Goal: Transaction & Acquisition: Book appointment/travel/reservation

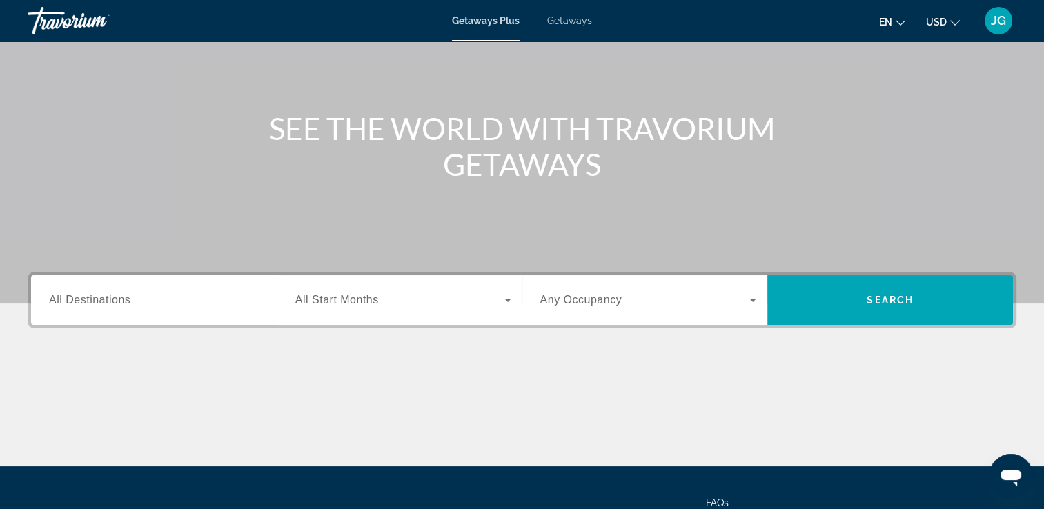
scroll to position [138, 0]
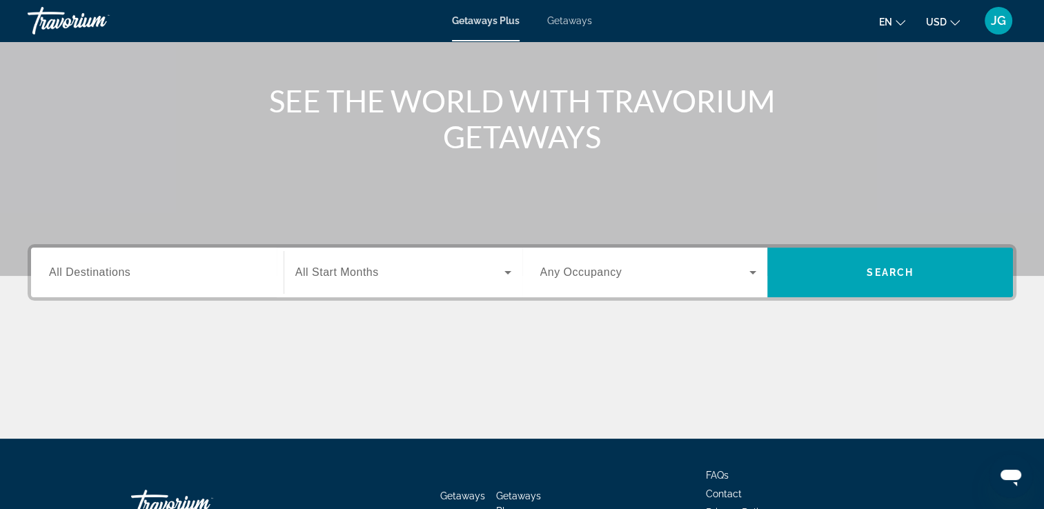
click at [124, 277] on span "All Destinations" at bounding box center [89, 272] width 81 height 12
click at [124, 277] on input "Destination All Destinations" at bounding box center [157, 273] width 217 height 17
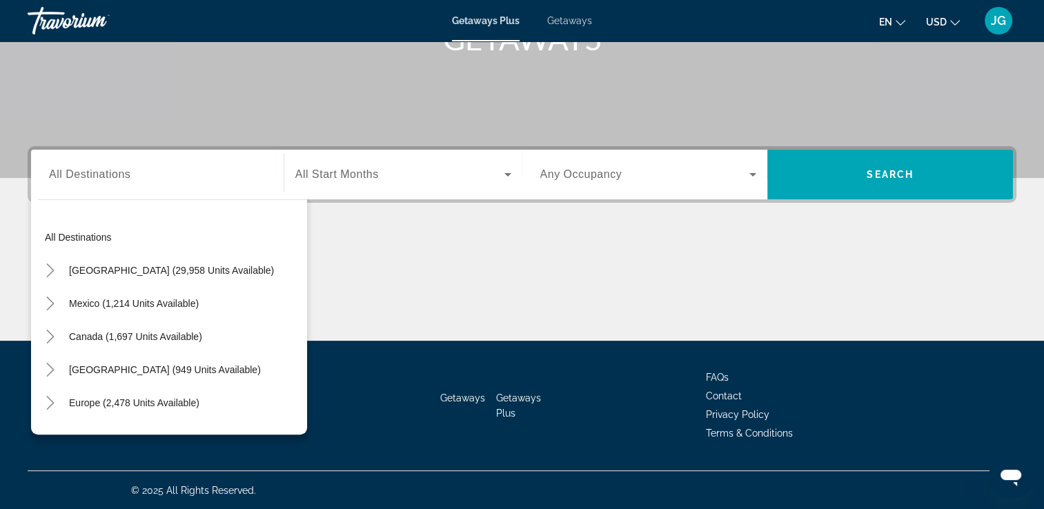
scroll to position [28, 0]
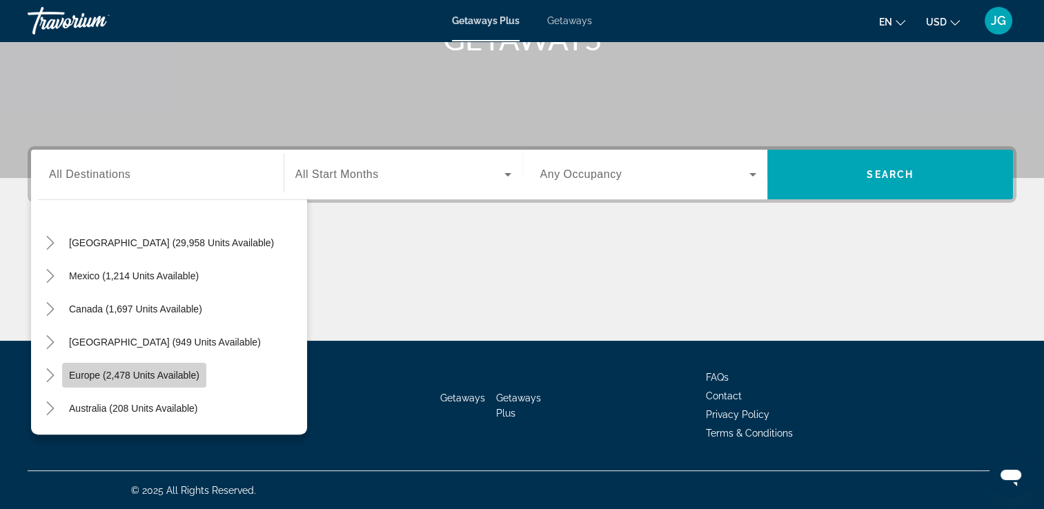
click at [176, 375] on span "Europe (2,478 units available)" at bounding box center [134, 375] width 130 height 11
type input "**********"
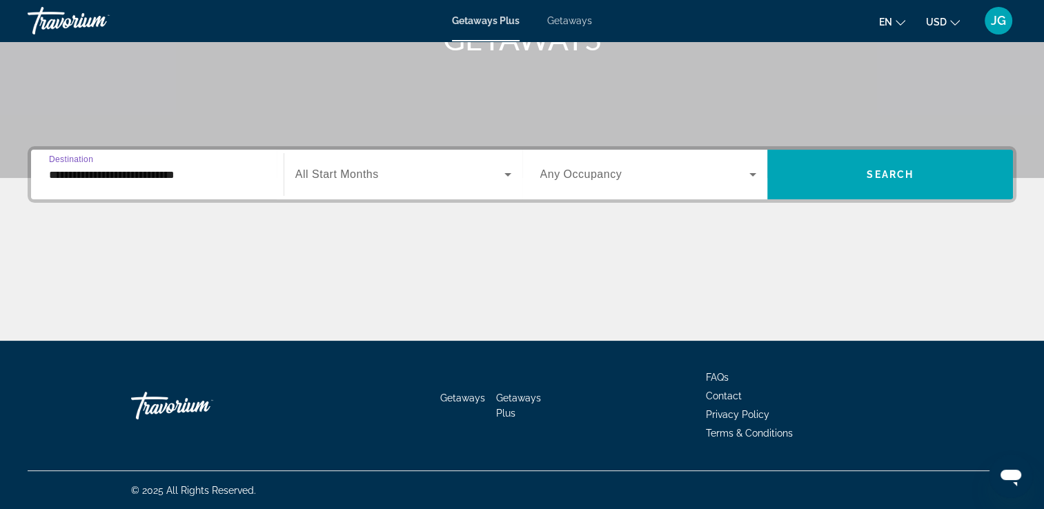
click at [472, 178] on span "Search widget" at bounding box center [399, 174] width 209 height 17
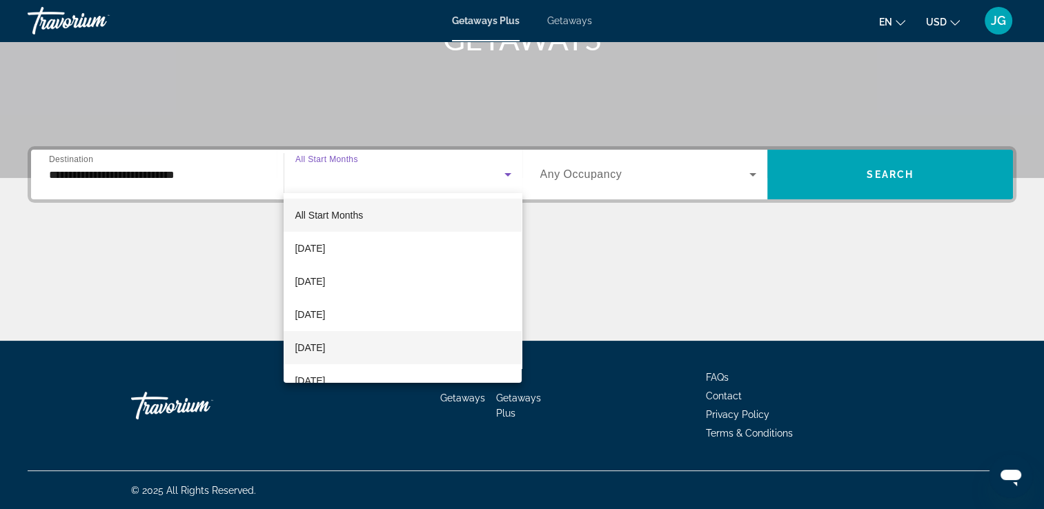
click at [325, 344] on span "[DATE]" at bounding box center [310, 348] width 30 height 17
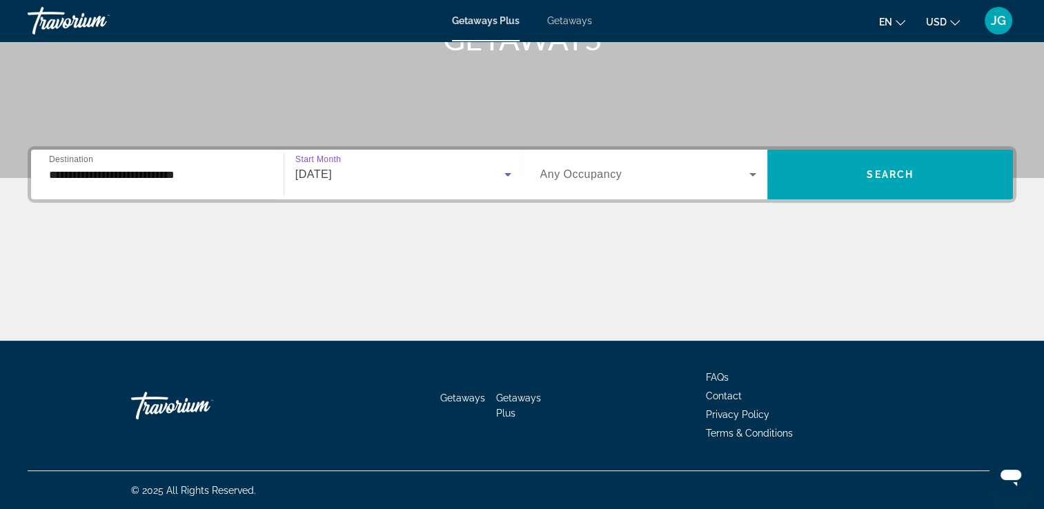
click at [750, 176] on icon "Search widget" at bounding box center [753, 174] width 17 height 17
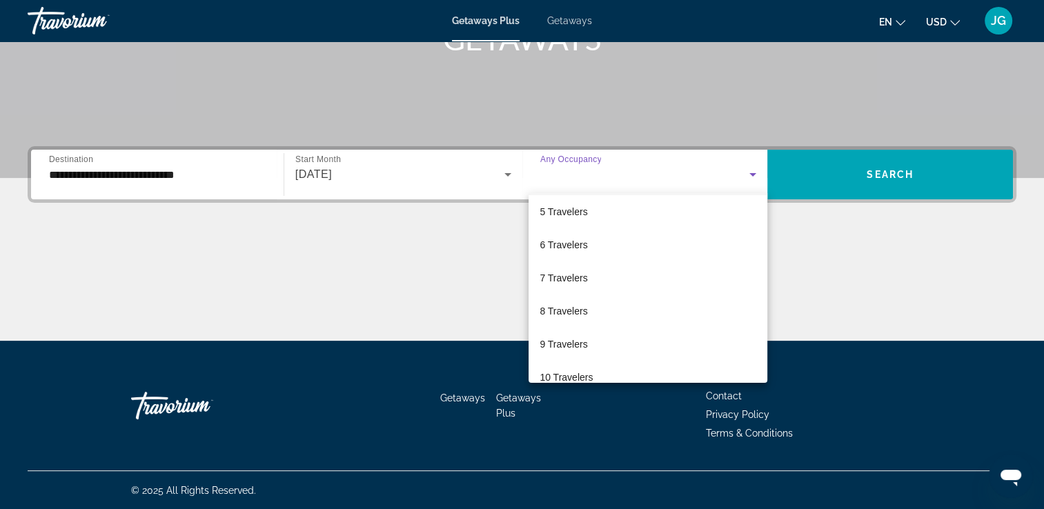
scroll to position [138, 0]
click at [596, 368] on mat-option "10 Travelers" at bounding box center [648, 375] width 239 height 33
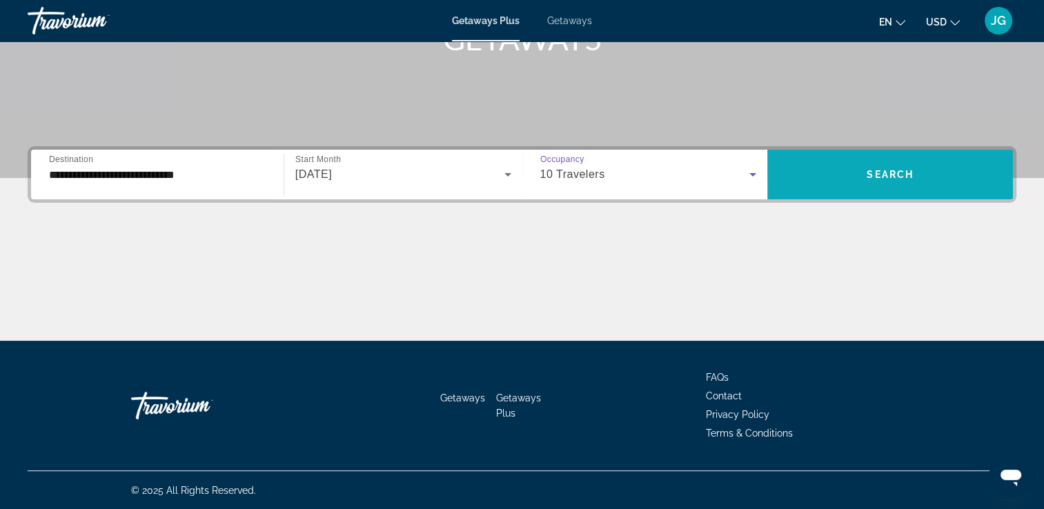
click at [895, 166] on span "Search widget" at bounding box center [891, 174] width 246 height 33
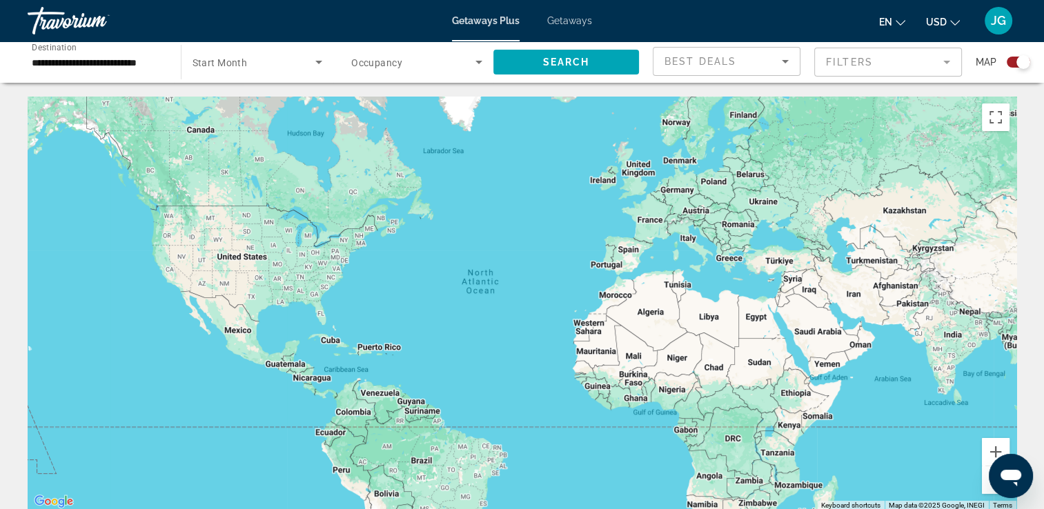
click at [787, 61] on icon "Sort by" at bounding box center [785, 61] width 7 height 3
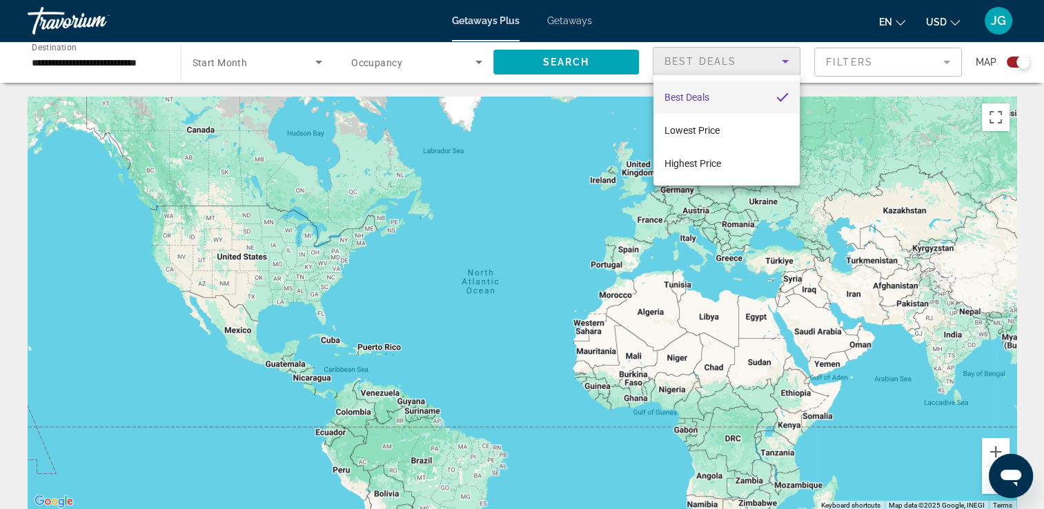
click at [942, 61] on div at bounding box center [522, 254] width 1044 height 509
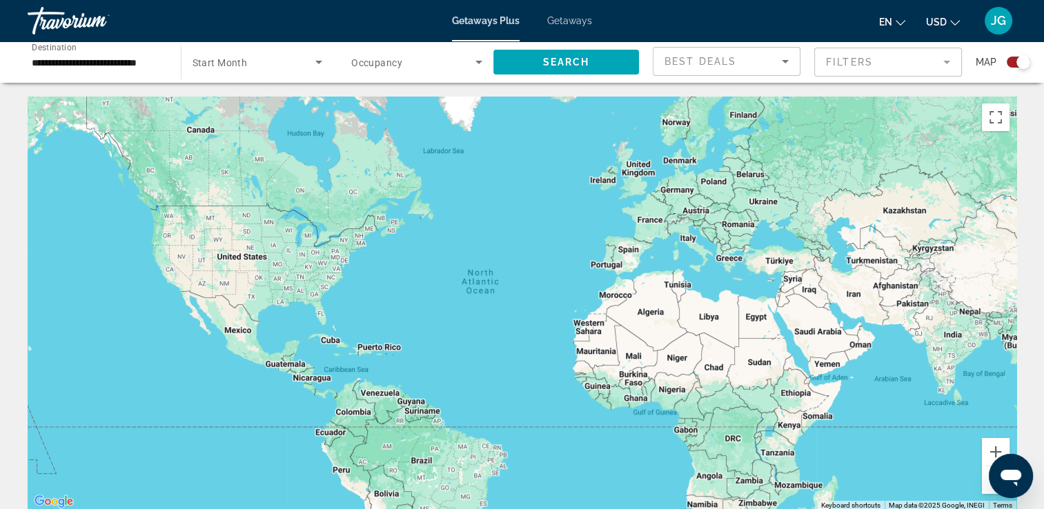
click at [942, 61] on mat-form-field "Filters" at bounding box center [888, 62] width 148 height 29
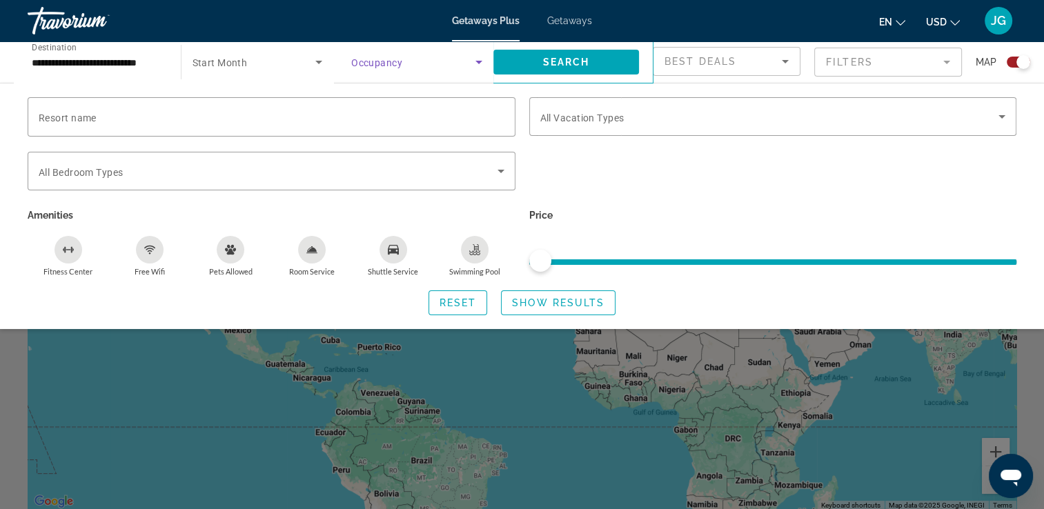
click at [477, 62] on icon "Search widget" at bounding box center [479, 62] width 7 height 3
click at [315, 62] on div at bounding box center [522, 254] width 1044 height 509
click at [315, 62] on icon "Search widget" at bounding box center [319, 62] width 17 height 17
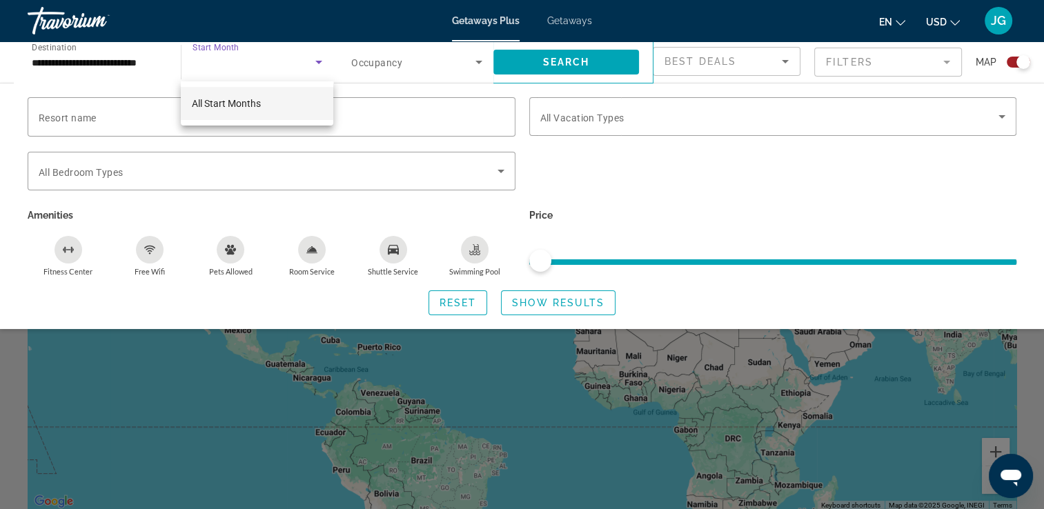
click at [128, 68] on div at bounding box center [522, 254] width 1044 height 509
click at [574, 21] on span "Getaways" at bounding box center [569, 20] width 45 height 11
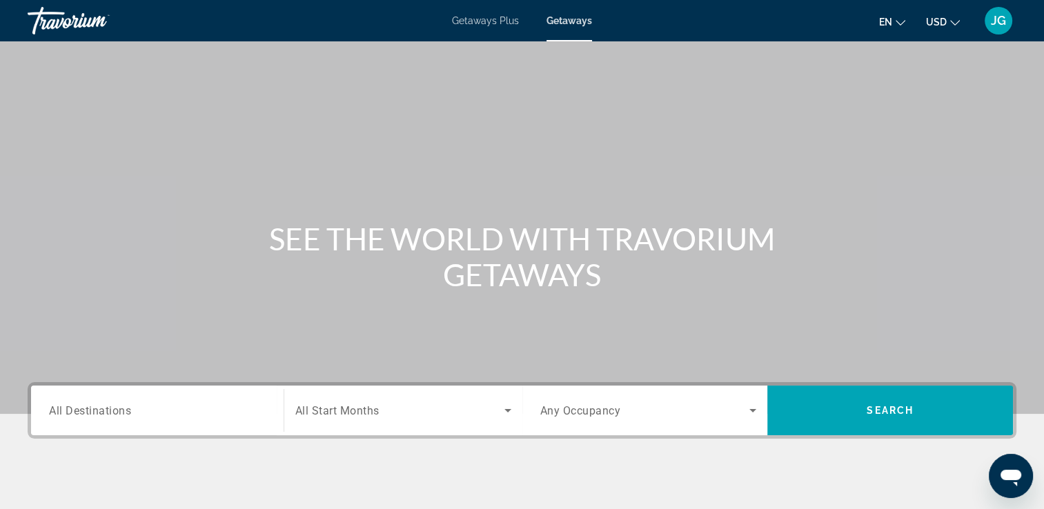
click at [502, 21] on span "Getaways Plus" at bounding box center [485, 20] width 67 height 11
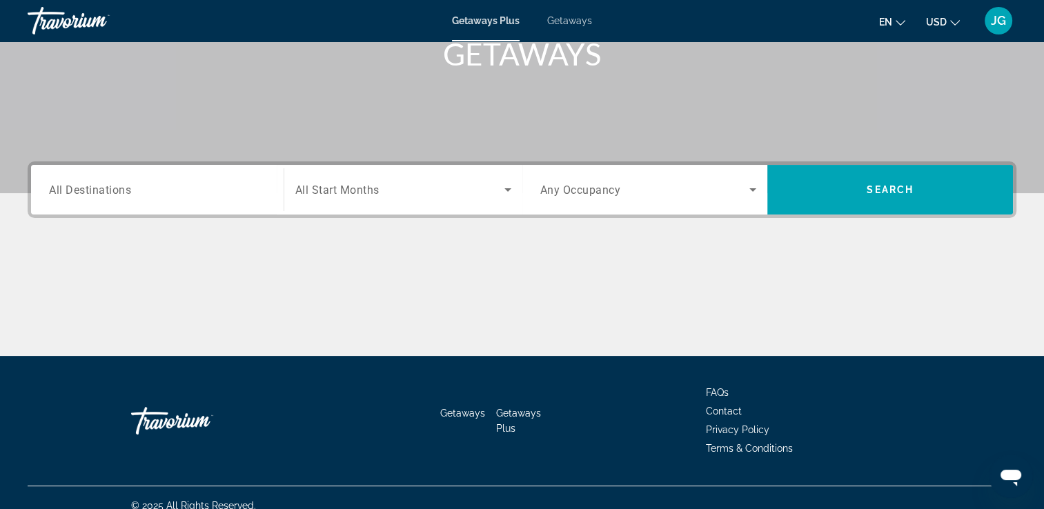
scroll to position [236, 0]
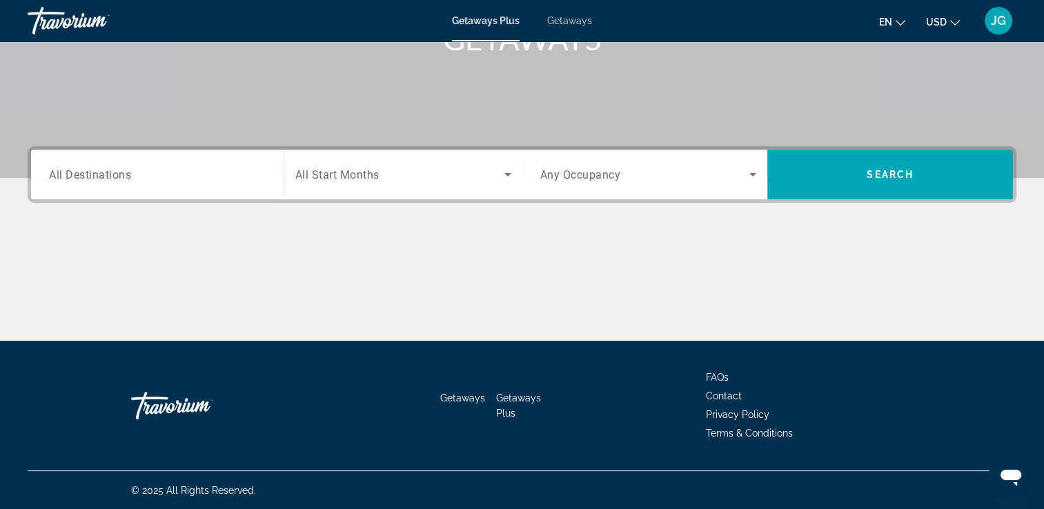
click at [97, 175] on span "All Destinations" at bounding box center [90, 174] width 82 height 13
click at [97, 175] on input "Destination All Destinations" at bounding box center [157, 175] width 217 height 17
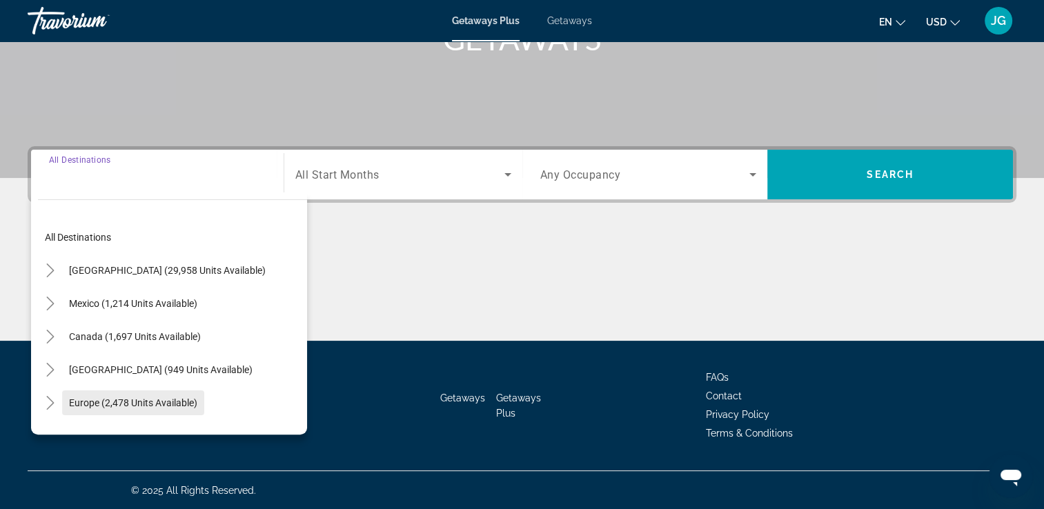
click at [165, 395] on span "Search widget" at bounding box center [133, 403] width 142 height 33
type input "**********"
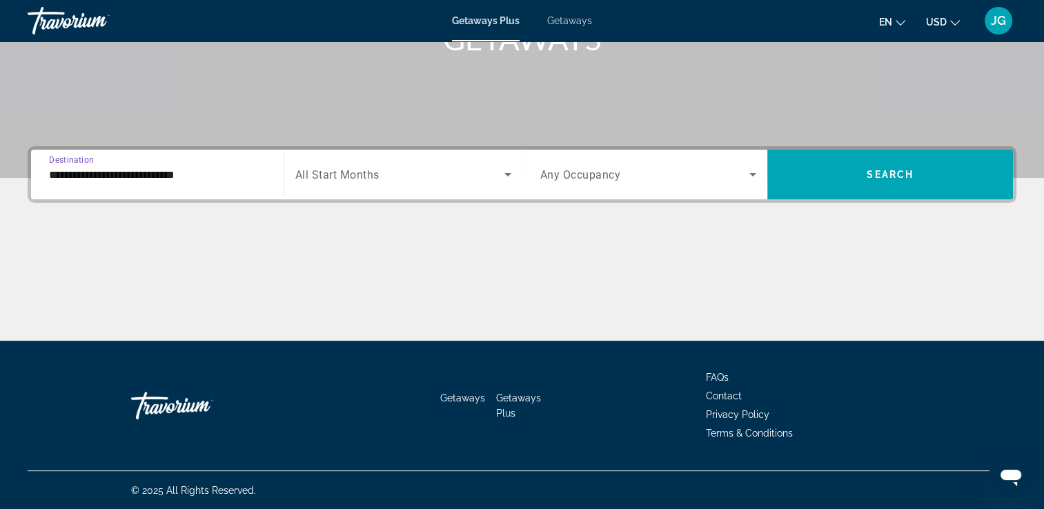
click at [410, 176] on span "Search widget" at bounding box center [399, 174] width 209 height 17
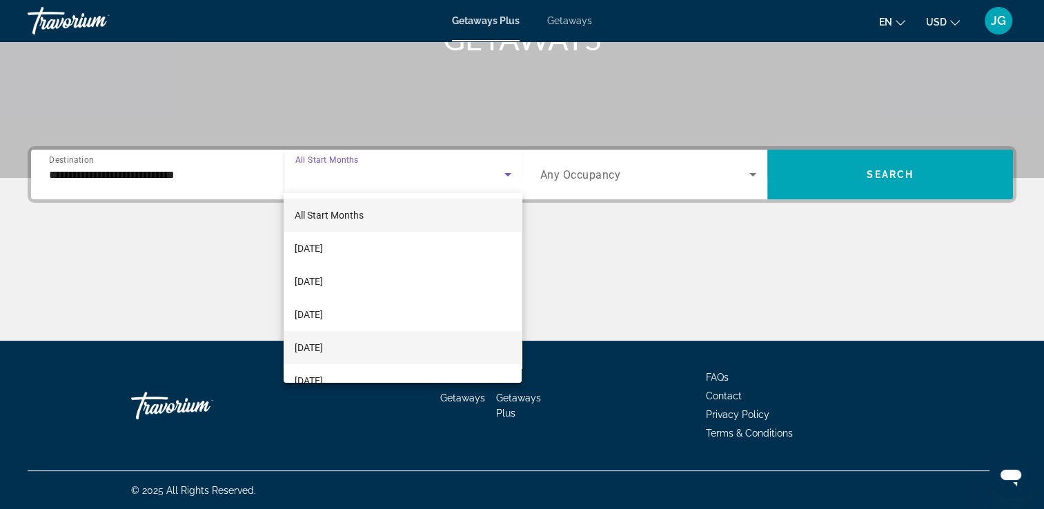
click at [323, 344] on span "[DATE]" at bounding box center [309, 348] width 28 height 17
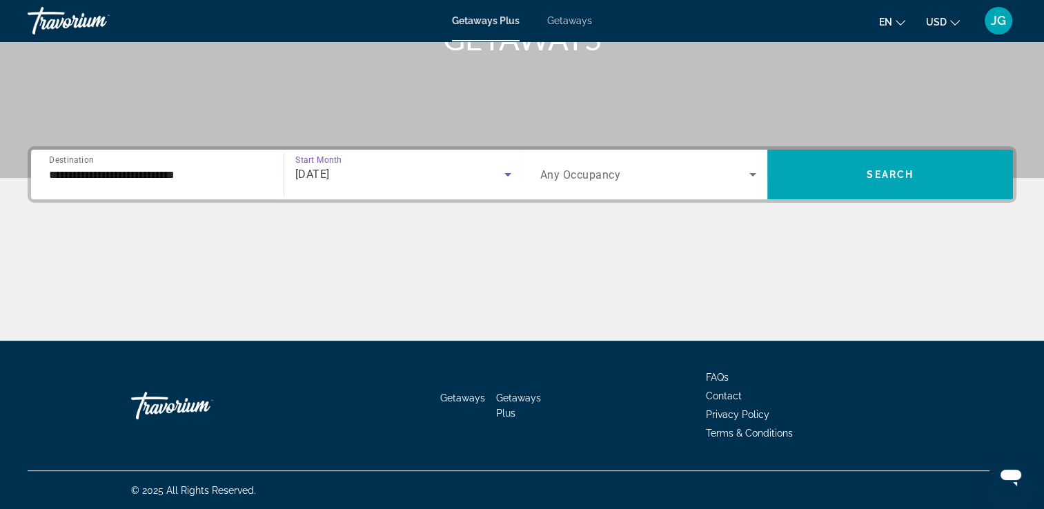
click at [754, 175] on icon "Search widget" at bounding box center [753, 174] width 7 height 3
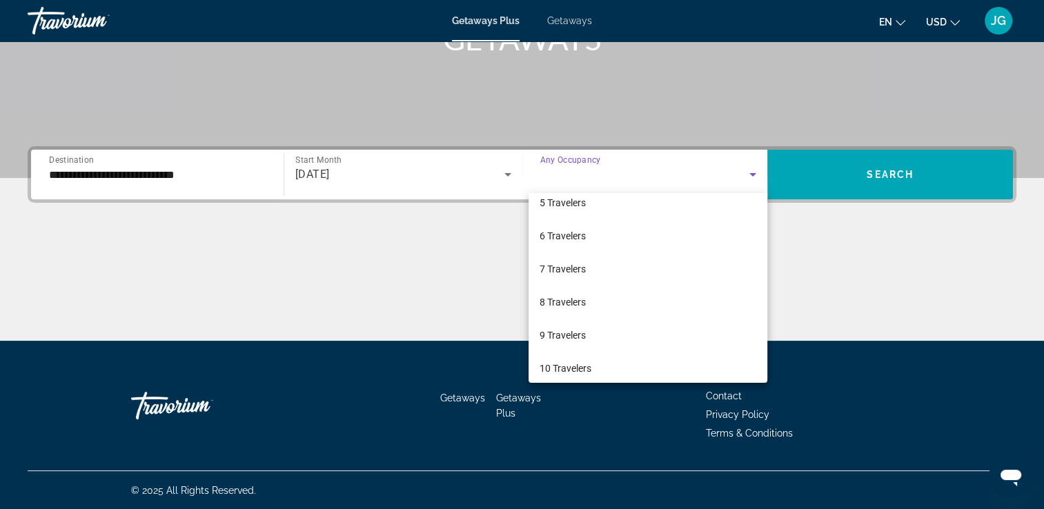
scroll to position [152, 0]
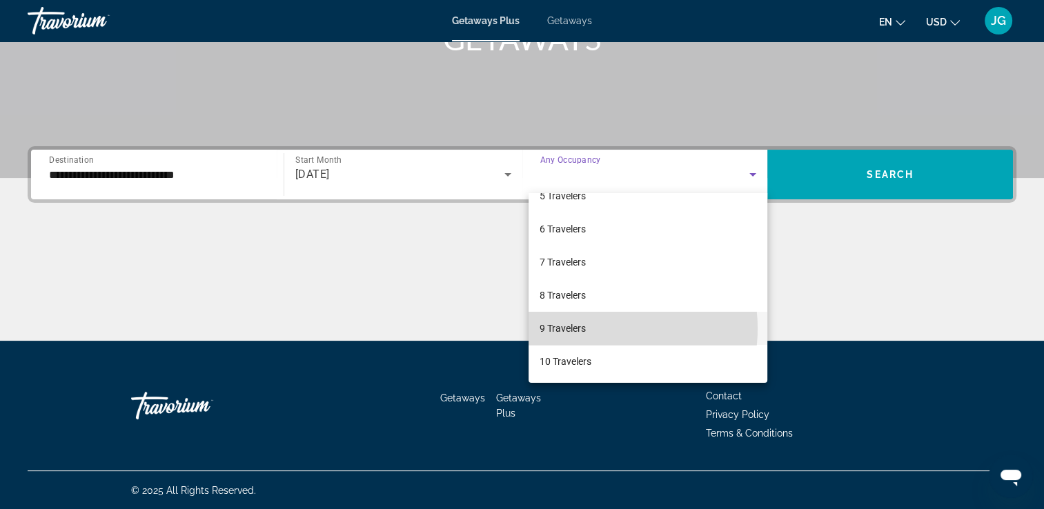
click at [590, 328] on mat-option "9 Travelers" at bounding box center [648, 328] width 239 height 33
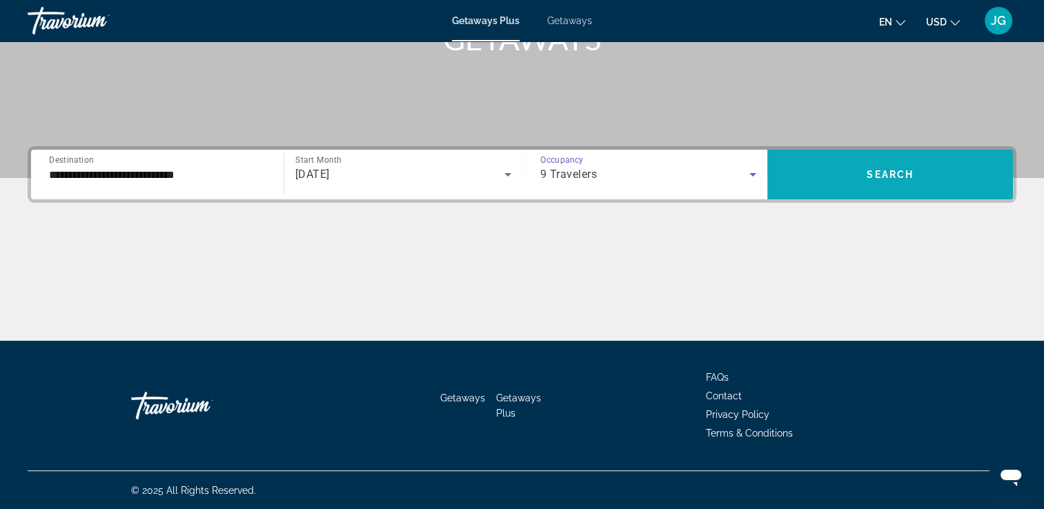
click at [895, 184] on span "Search widget" at bounding box center [891, 174] width 246 height 33
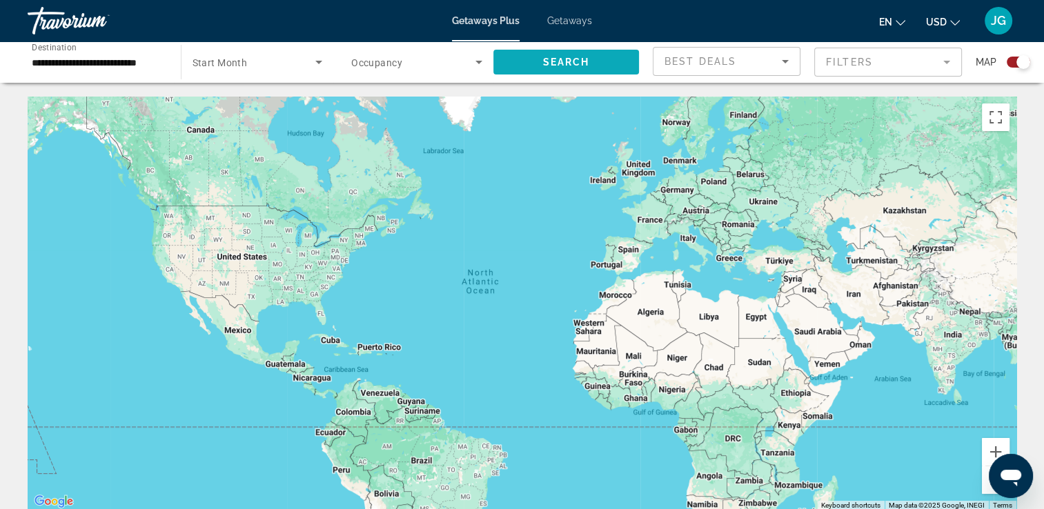
click at [559, 61] on span "Search" at bounding box center [565, 62] width 47 height 11
click at [320, 61] on icon "Search widget" at bounding box center [318, 62] width 7 height 3
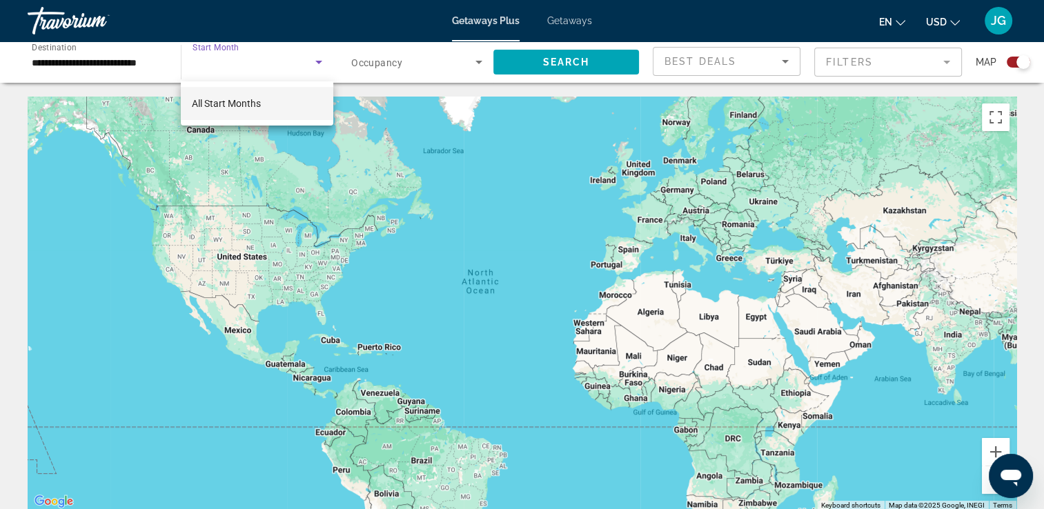
click at [269, 102] on mat-option "All Start Months" at bounding box center [257, 103] width 153 height 33
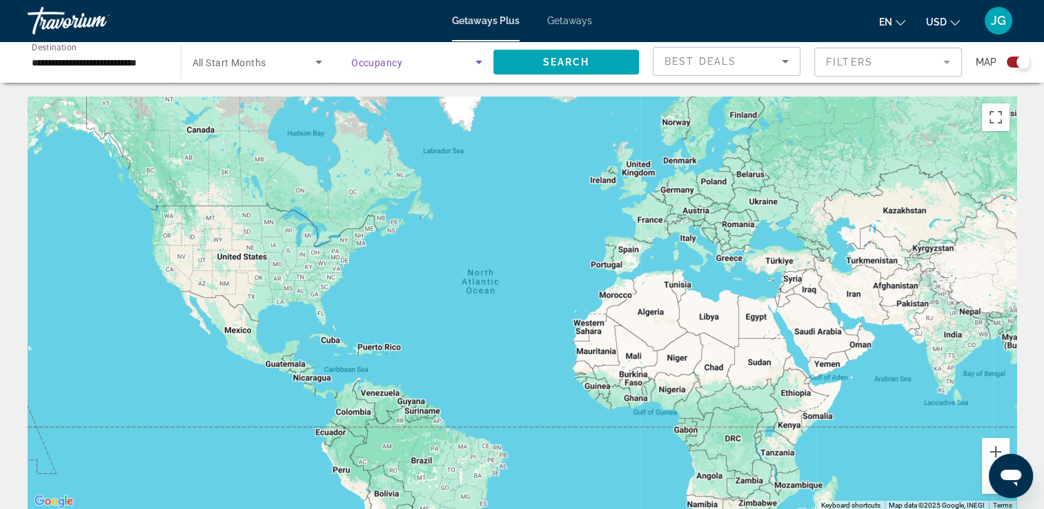
click at [480, 61] on icon "Search widget" at bounding box center [479, 62] width 7 height 3
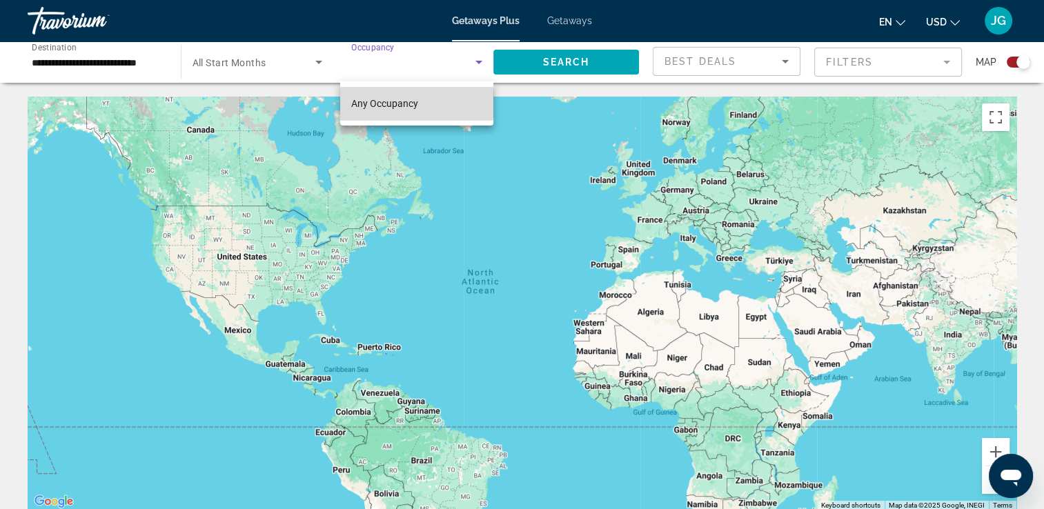
click at [403, 104] on span "Any Occupancy" at bounding box center [384, 103] width 67 height 11
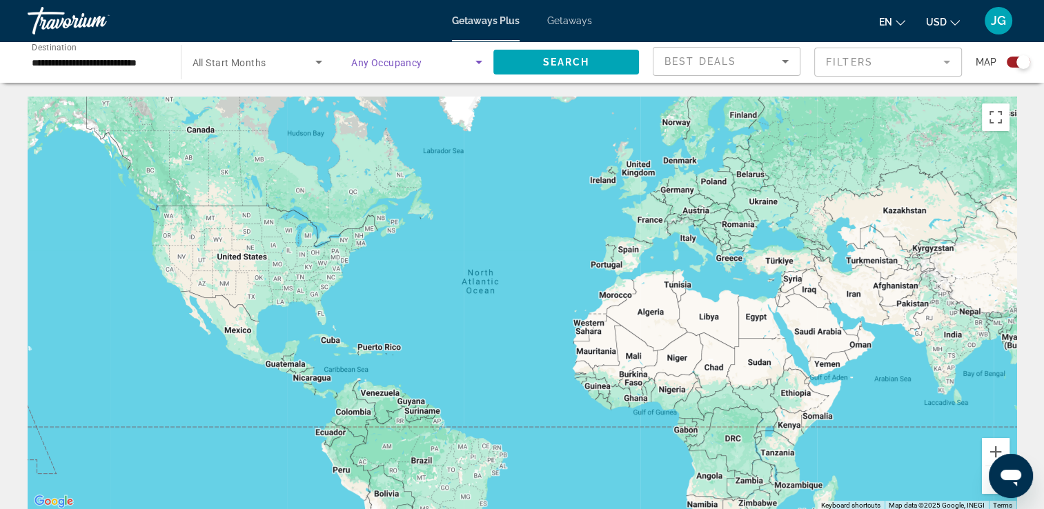
click at [783, 61] on icon "Sort by" at bounding box center [785, 61] width 17 height 17
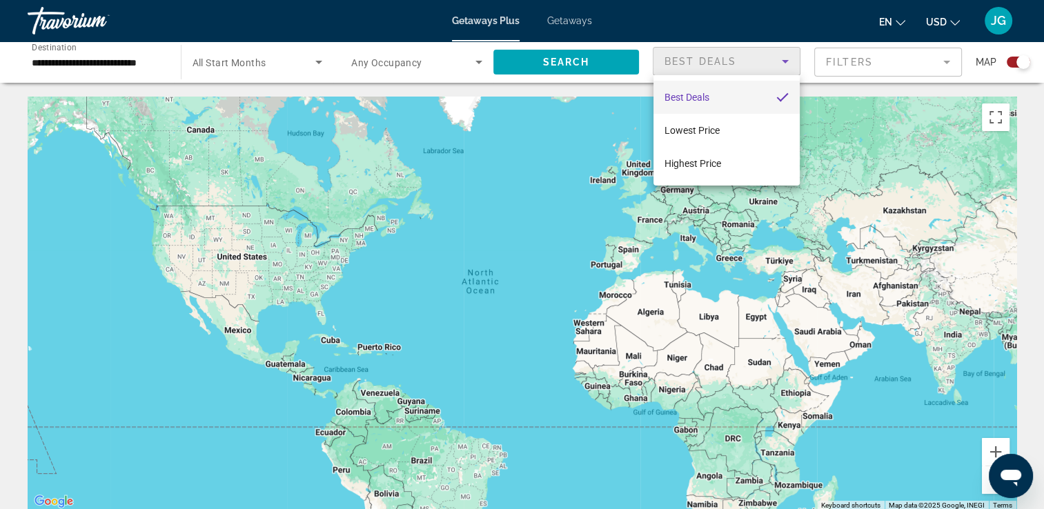
click at [776, 95] on mat-pseudo-checkbox "Sort by" at bounding box center [782, 97] width 12 height 12
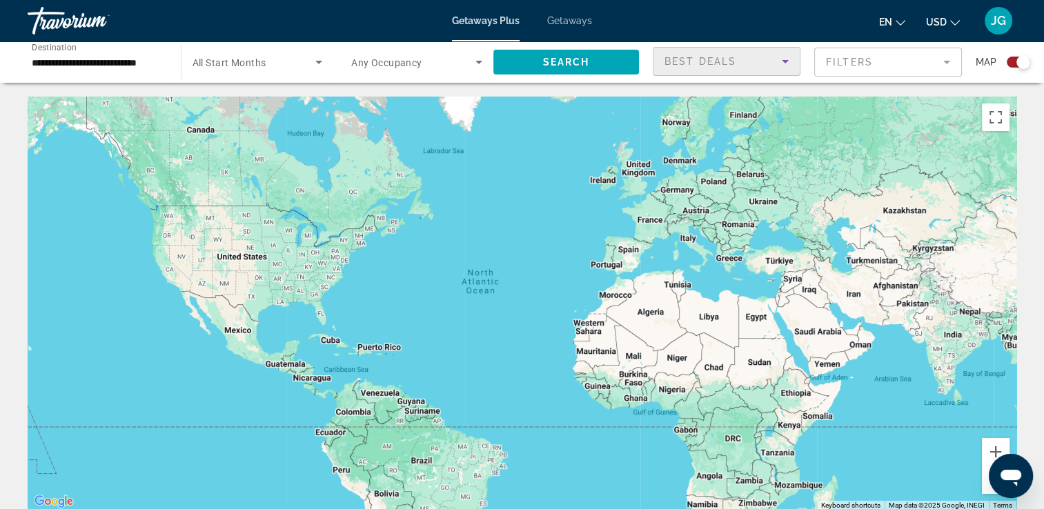
click at [946, 62] on mat-form-field "Filters" at bounding box center [888, 62] width 148 height 29
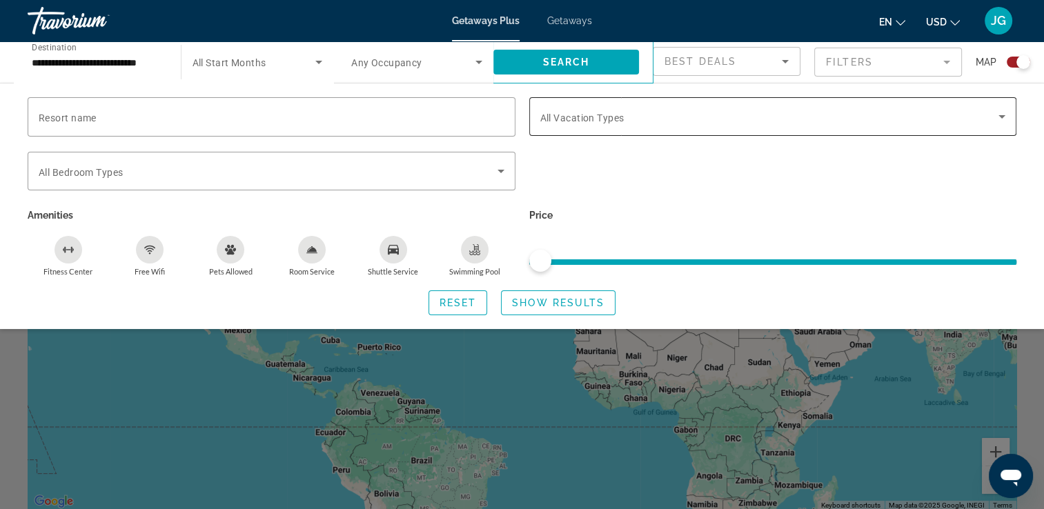
click at [1000, 115] on icon "Search widget" at bounding box center [1002, 116] width 7 height 3
click at [1002, 116] on icon "Search widget" at bounding box center [1002, 116] width 7 height 3
click at [548, 302] on span "Show Results" at bounding box center [558, 302] width 92 height 11
click at [469, 305] on span "Reset" at bounding box center [458, 302] width 37 height 11
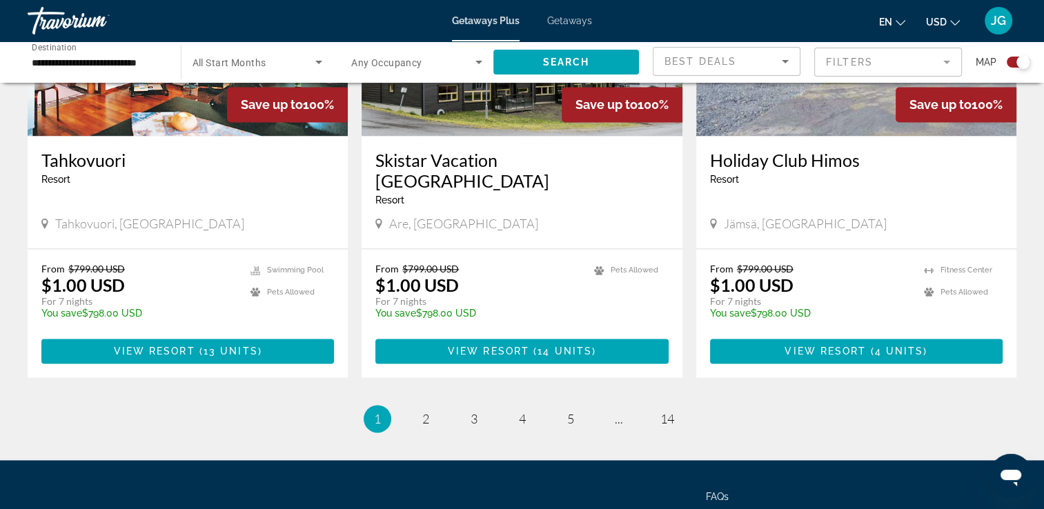
scroll to position [2140, 0]
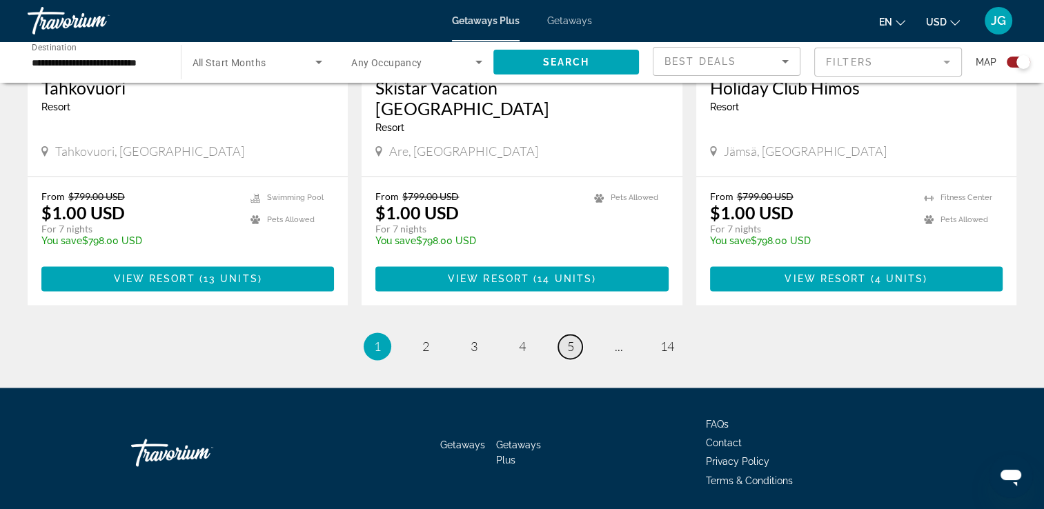
click at [571, 339] on span "5" at bounding box center [570, 346] width 7 height 15
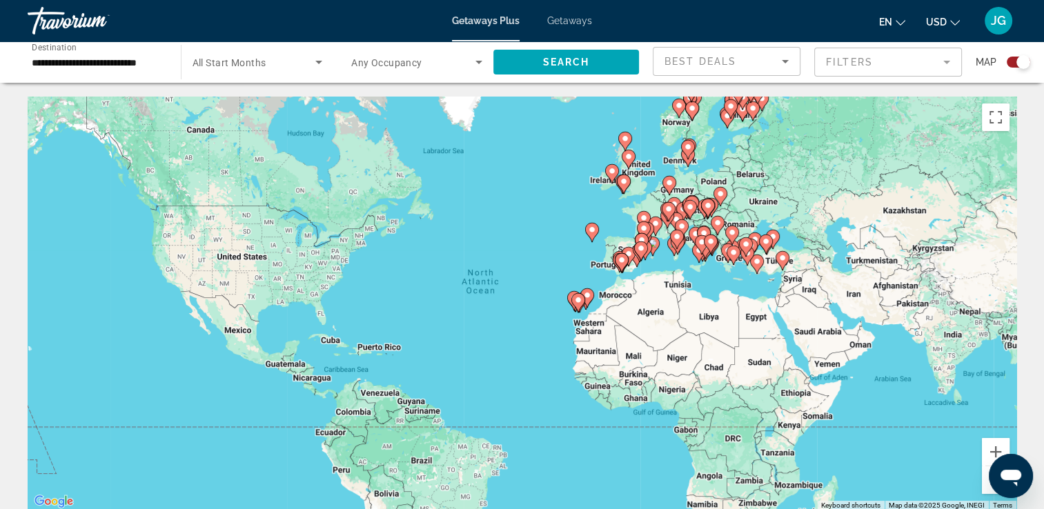
click at [630, 248] on icon "Main content" at bounding box center [628, 257] width 12 height 18
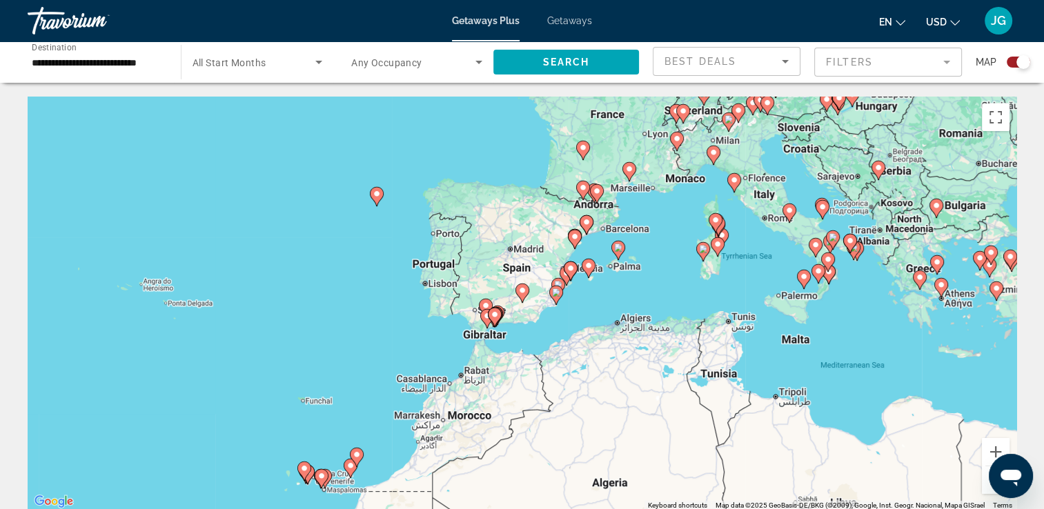
click at [522, 289] on image "Main content" at bounding box center [522, 290] width 8 height 8
type input "**********"
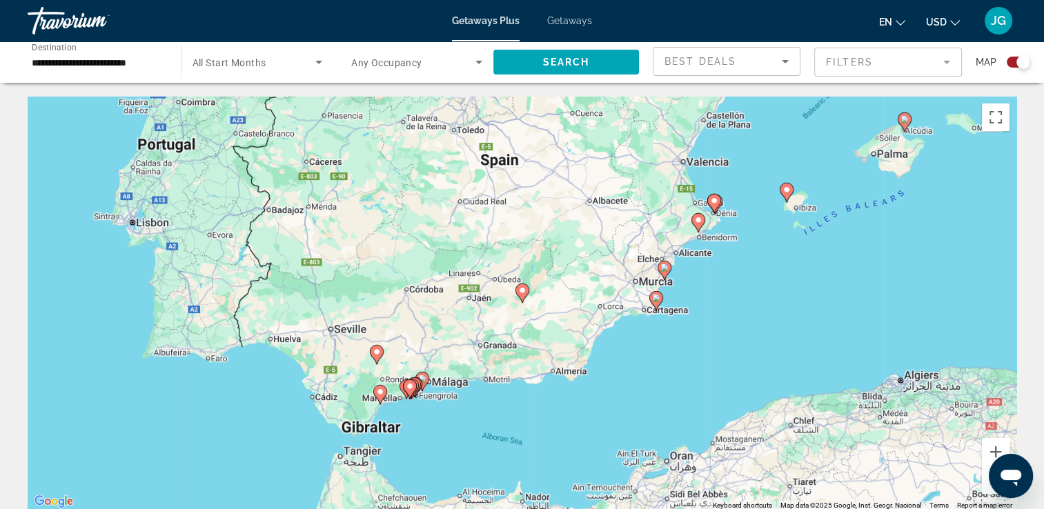
click at [502, 170] on div "To navigate, press the arrow keys. To activate drag with keyboard, press Alt + …" at bounding box center [522, 304] width 989 height 414
click at [417, 385] on icon "Main content" at bounding box center [411, 389] width 12 height 18
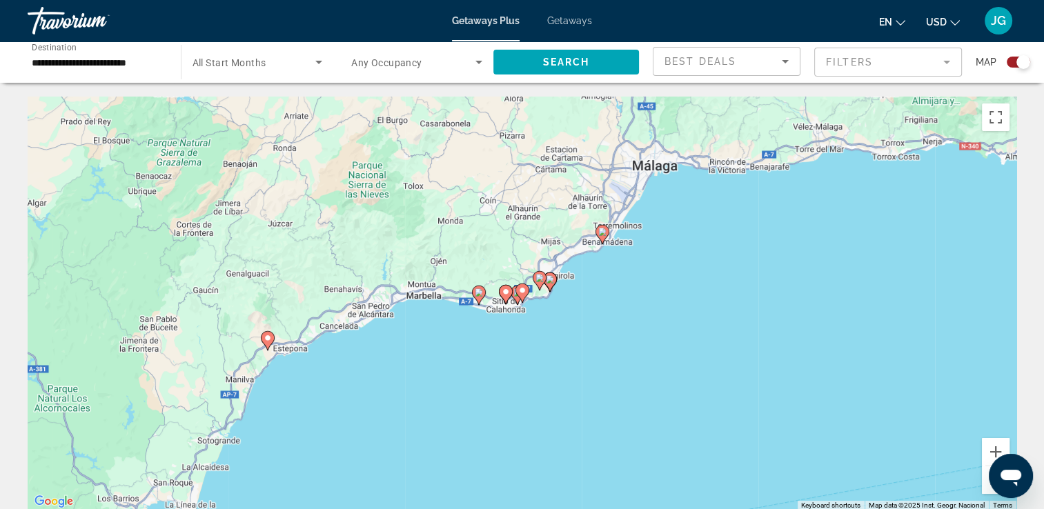
click at [514, 301] on gmp-advanced-marker "Main content" at bounding box center [518, 295] width 14 height 21
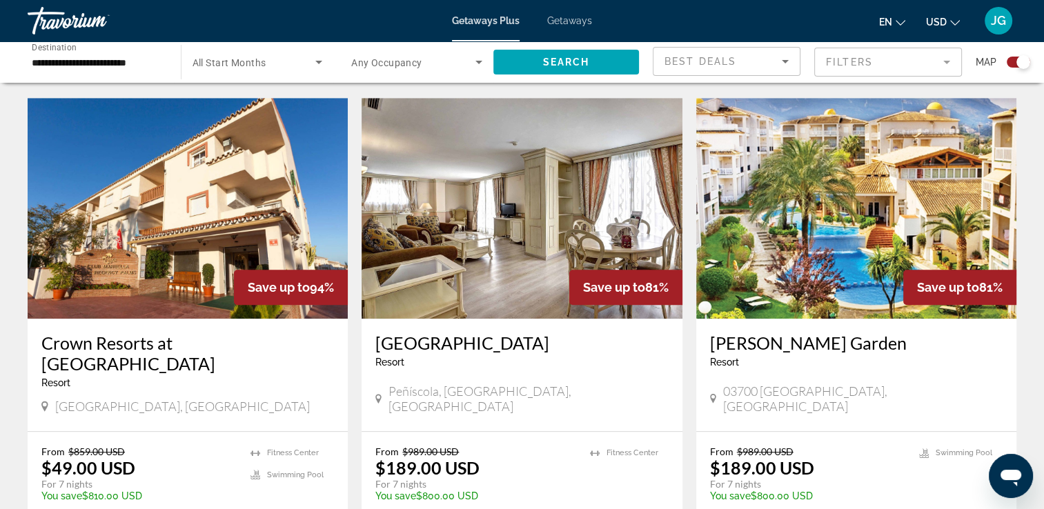
scroll to position [1035, 0]
